Goal: Transaction & Acquisition: Book appointment/travel/reservation

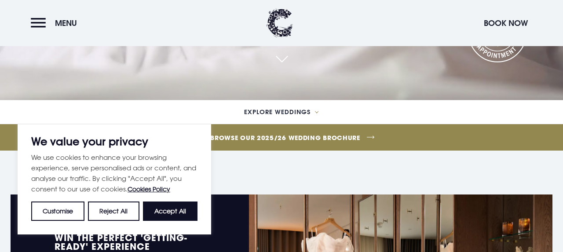
scroll to position [155, 0]
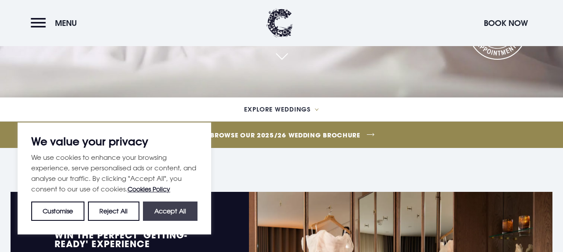
click at [165, 212] on button "Accept All" at bounding box center [170, 211] width 55 height 19
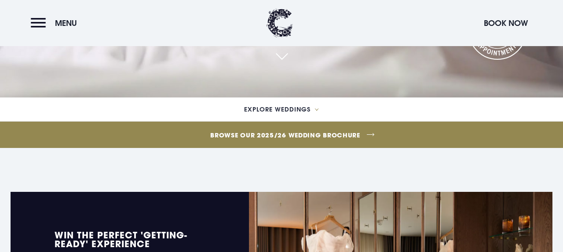
checkbox input "true"
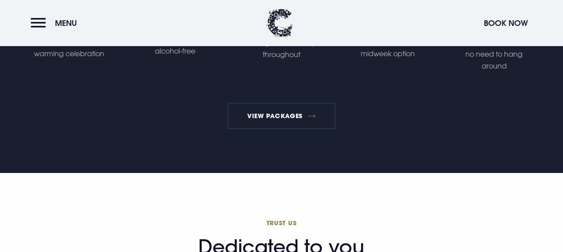
scroll to position [1670, 0]
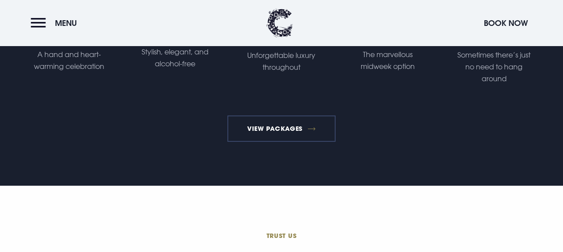
click at [277, 138] on link "View Packages" at bounding box center [281, 129] width 109 height 26
